Goal: Task Accomplishment & Management: Complete application form

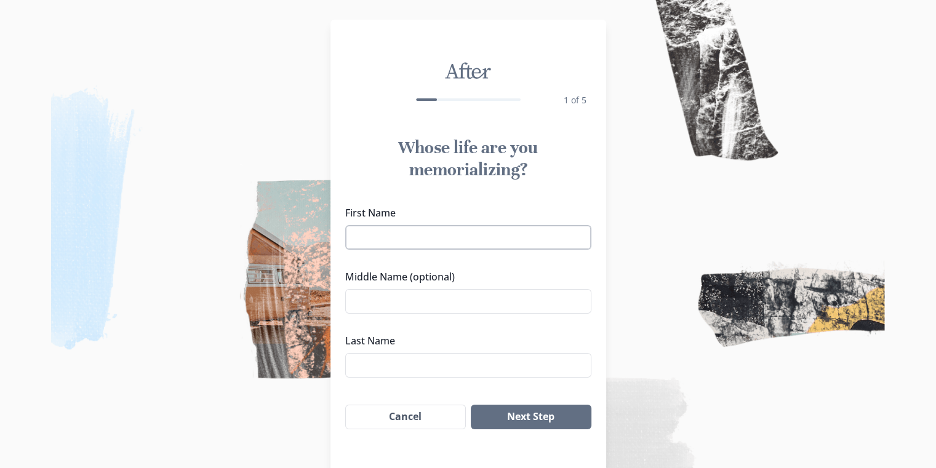
click at [497, 244] on input "First Name" at bounding box center [468, 237] width 246 height 25
type input "Sarajeet"
type input "Mondal"
click at [511, 410] on button "Next Step" at bounding box center [531, 417] width 120 height 25
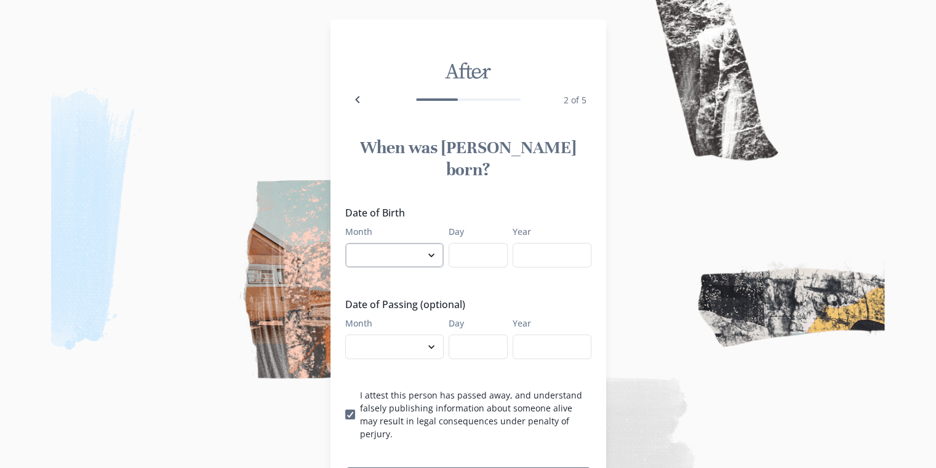
click at [390, 243] on select "January February March April May June July August September October November De…" at bounding box center [394, 255] width 99 height 25
select select "1"
click at [350, 243] on select "January February March April May June July August September October November De…" at bounding box center [394, 255] width 99 height 25
click at [471, 243] on input "Day" at bounding box center [478, 255] width 59 height 25
type input "16"
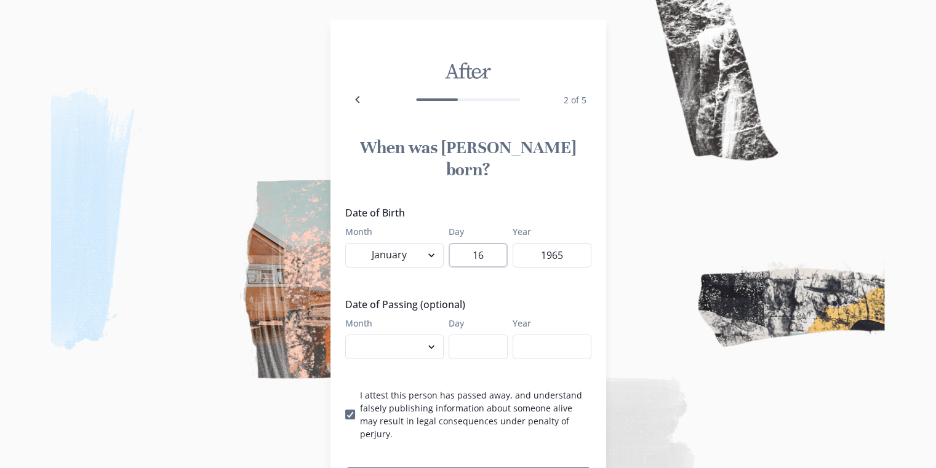
type input "1965"
select select "9"
type input "22"
type input "2025"
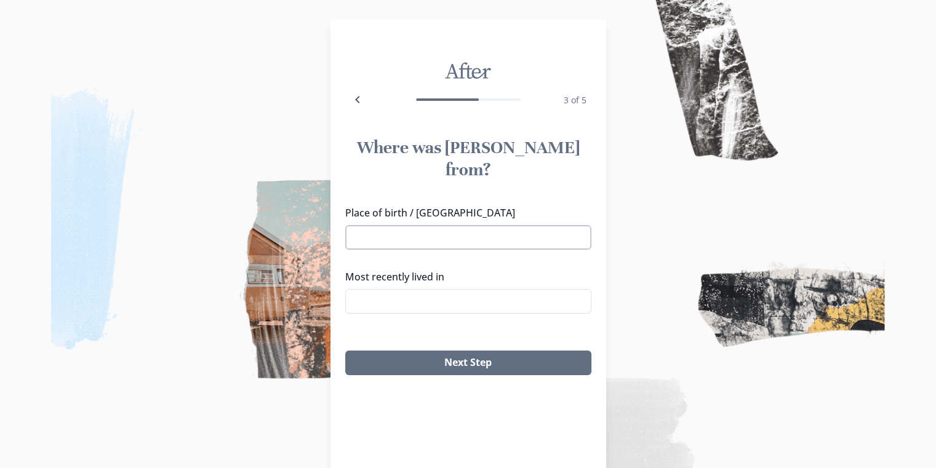
click at [471, 225] on input "Place of birth / [GEOGRAPHIC_DATA]" at bounding box center [468, 237] width 246 height 25
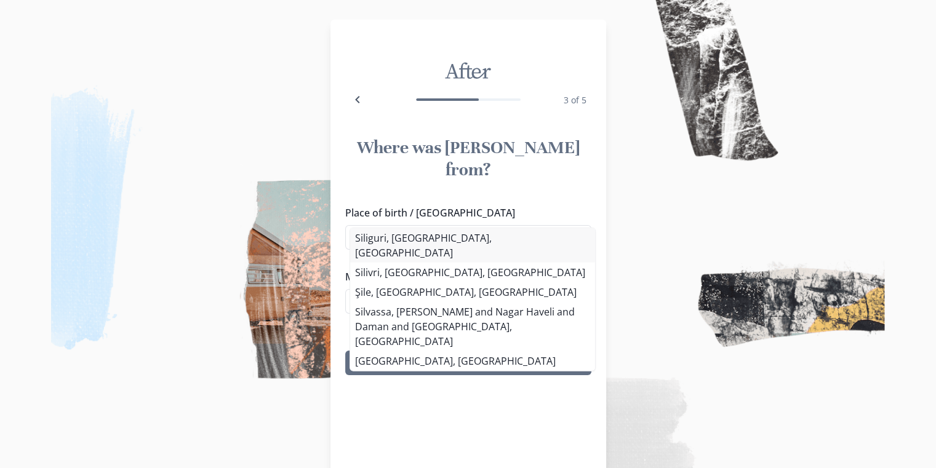
click at [464, 232] on li "Siliguri, [GEOGRAPHIC_DATA], [GEOGRAPHIC_DATA]" at bounding box center [472, 245] width 245 height 34
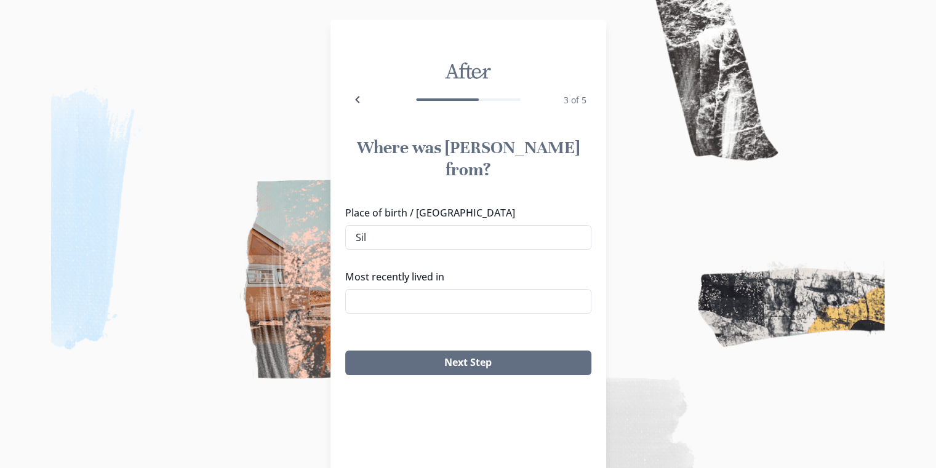
type input "Siliguri, [GEOGRAPHIC_DATA], [GEOGRAPHIC_DATA]"
click at [435, 289] on input "Most recently lived in" at bounding box center [468, 301] width 246 height 25
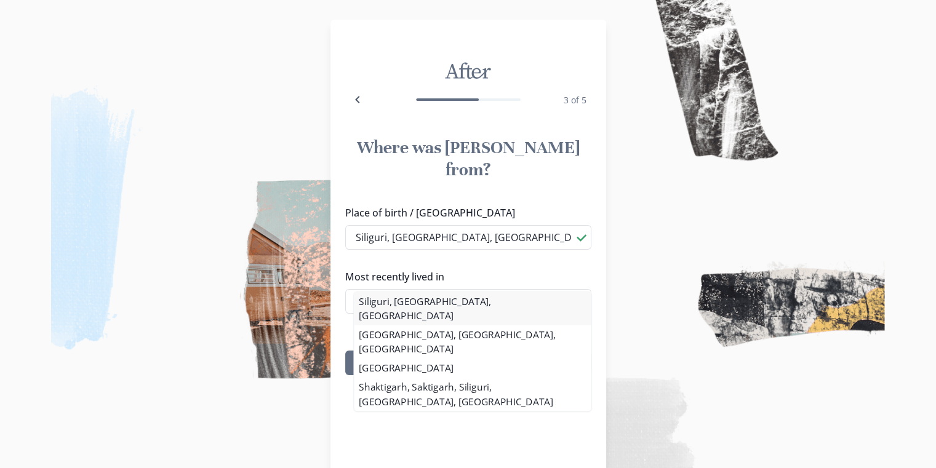
click at [426, 304] on li "Siliguri, [GEOGRAPHIC_DATA], [GEOGRAPHIC_DATA]" at bounding box center [472, 308] width 237 height 33
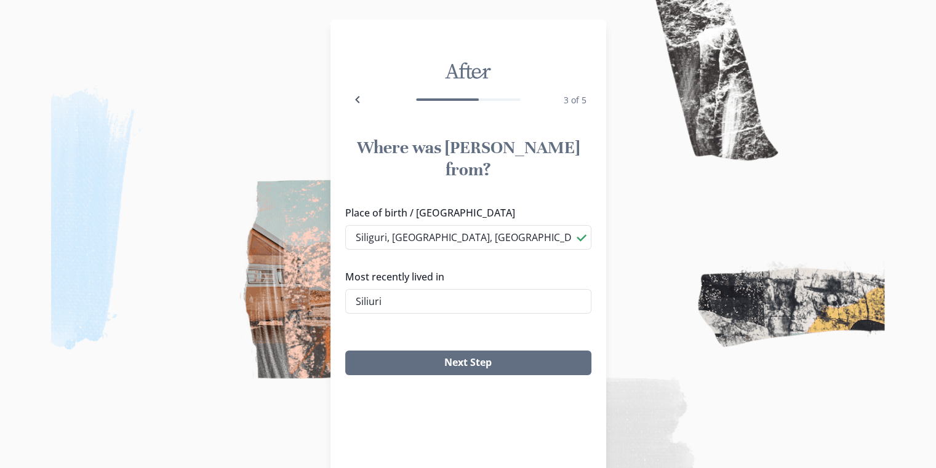
type input "Siliguri, [GEOGRAPHIC_DATA], [GEOGRAPHIC_DATA]"
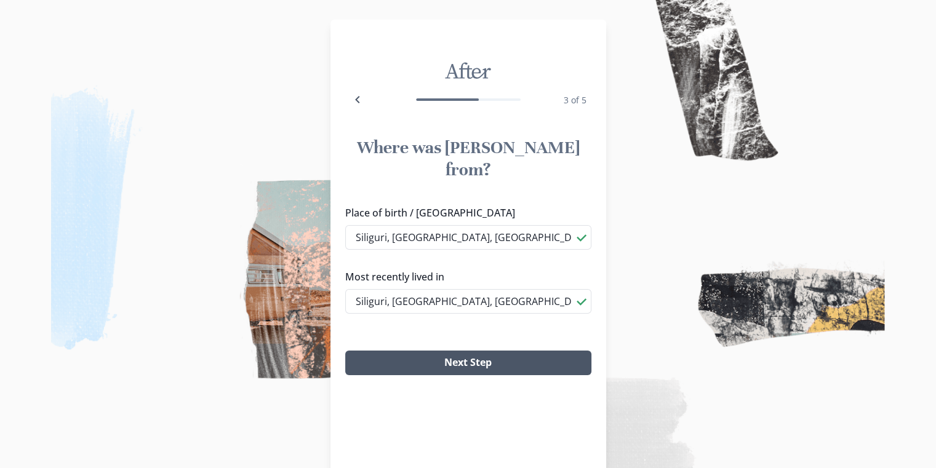
click at [431, 351] on button "Next Step" at bounding box center [468, 363] width 246 height 25
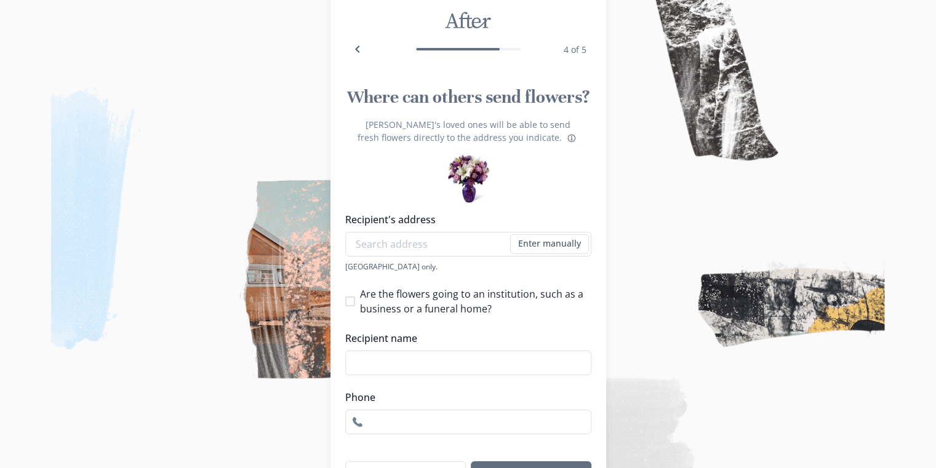
scroll to position [34, 0]
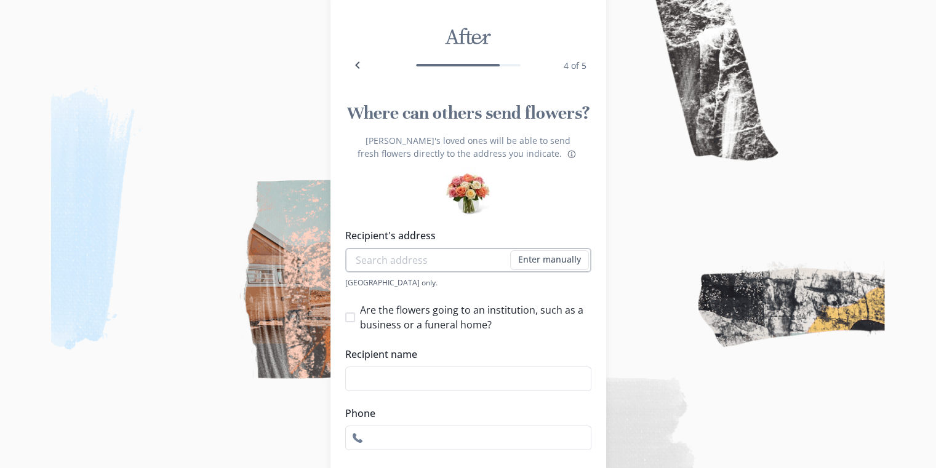
click at [446, 255] on input "Recipient's address" at bounding box center [468, 260] width 246 height 25
type input "72, [PERSON_NAME]"
click at [555, 254] on button "Enter manually" at bounding box center [549, 261] width 79 height 20
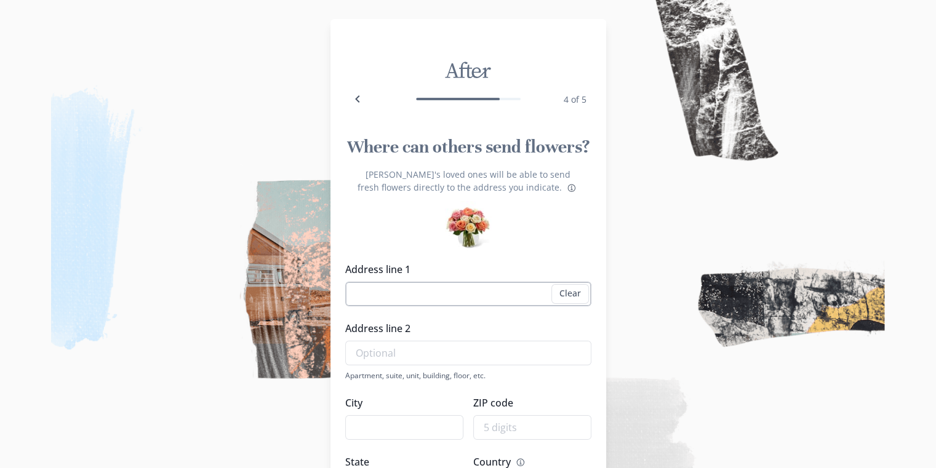
scroll to position [0, 0]
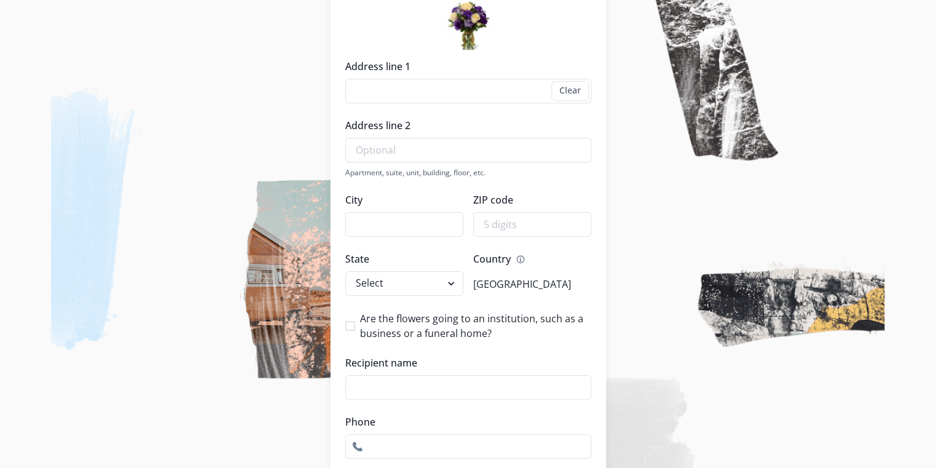
click at [445, 176] on div "Apartment, suite, unit, building, floor, etc." at bounding box center [468, 172] width 246 height 10
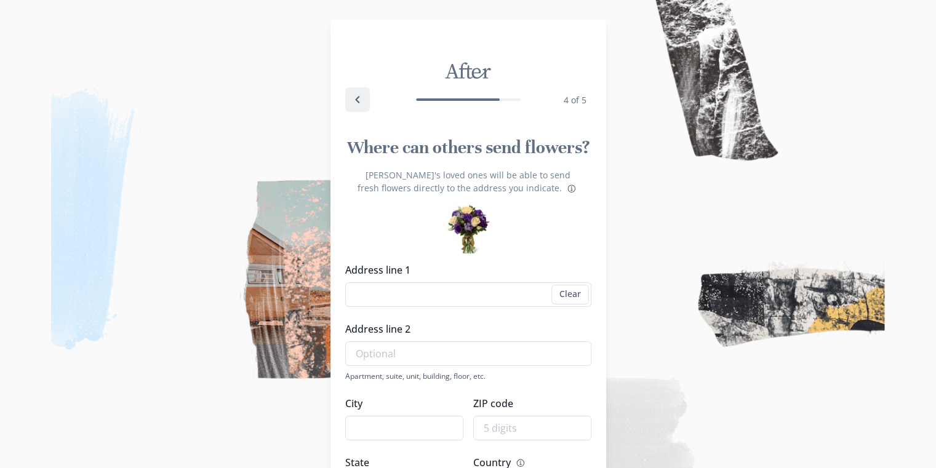
click at [364, 97] on icon "Back" at bounding box center [357, 99] width 15 height 15
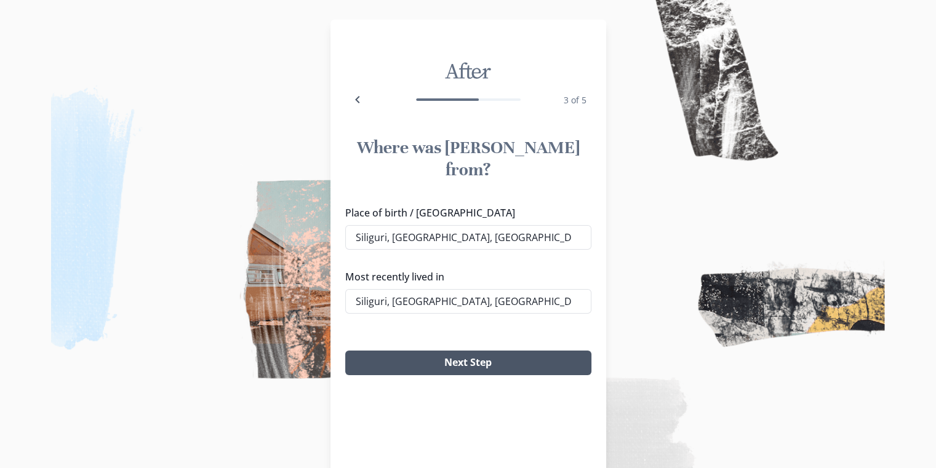
click at [544, 351] on button "Next Step" at bounding box center [468, 363] width 246 height 25
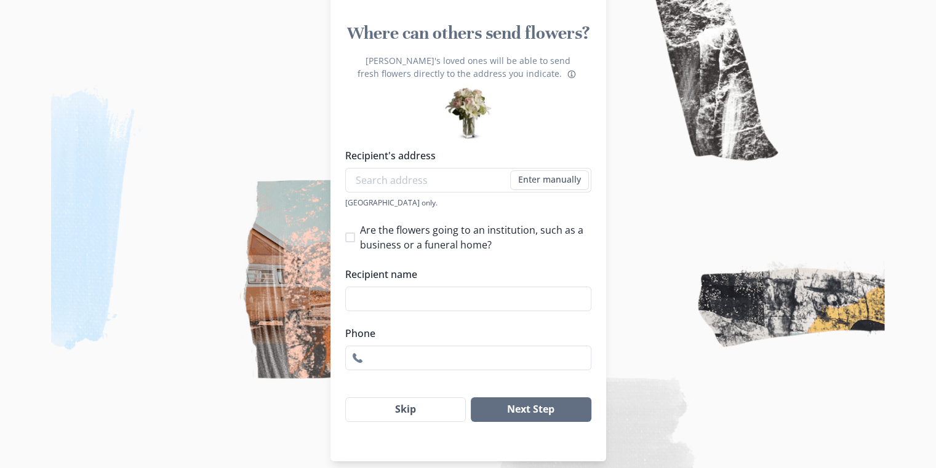
scroll to position [126, 0]
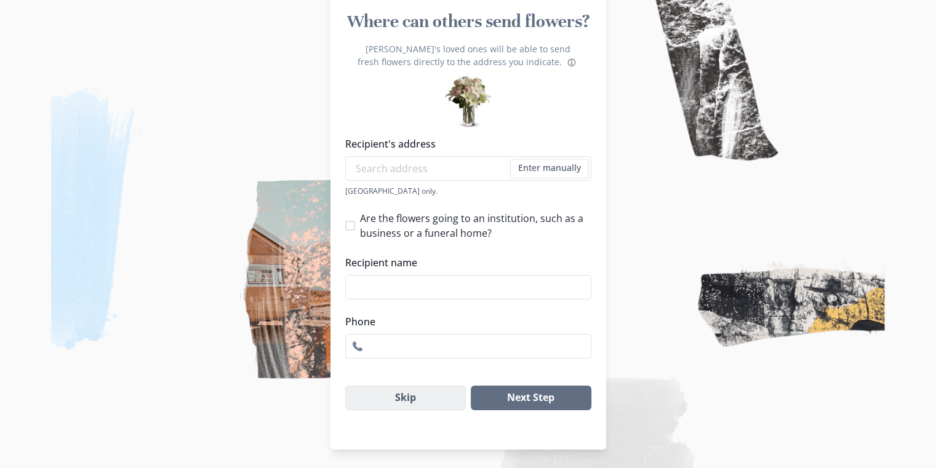
click at [424, 398] on button "Skip" at bounding box center [405, 398] width 121 height 25
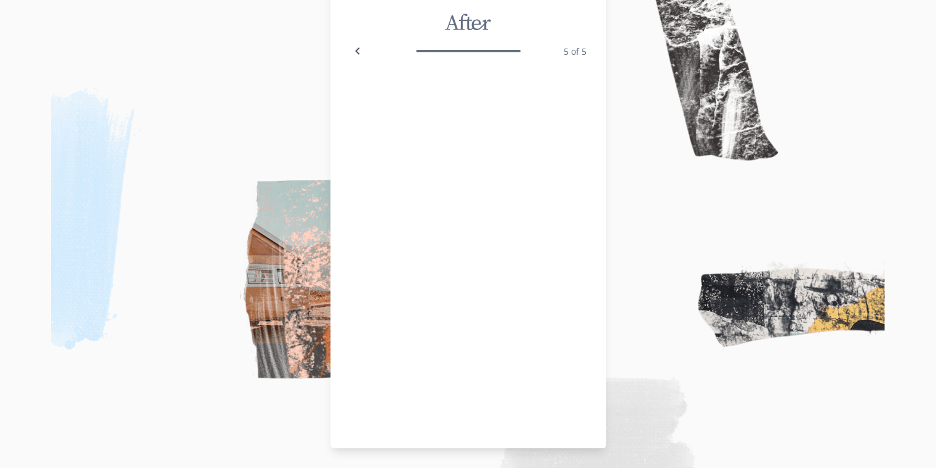
scroll to position [44, 0]
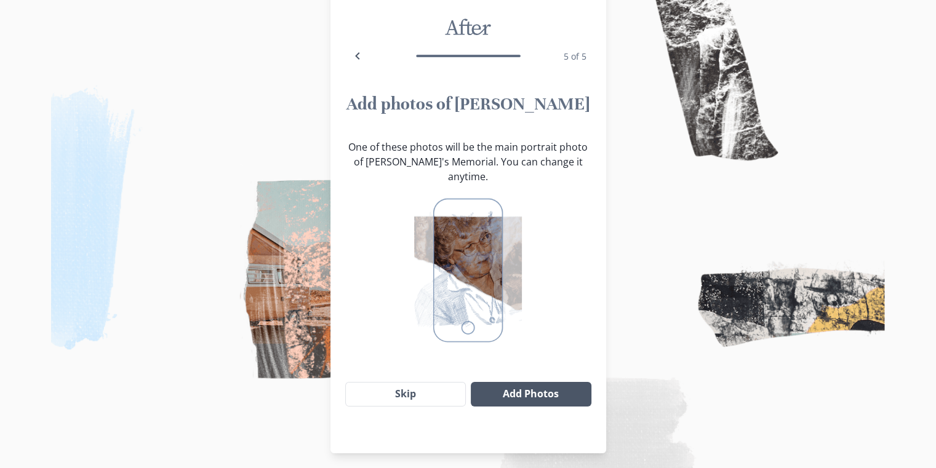
click at [530, 382] on button "Add Photos" at bounding box center [531, 394] width 120 height 25
